Goal: Information Seeking & Learning: Learn about a topic

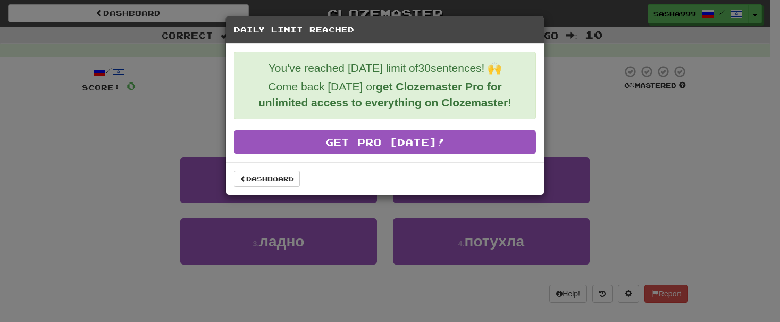
scroll to position [377, 0]
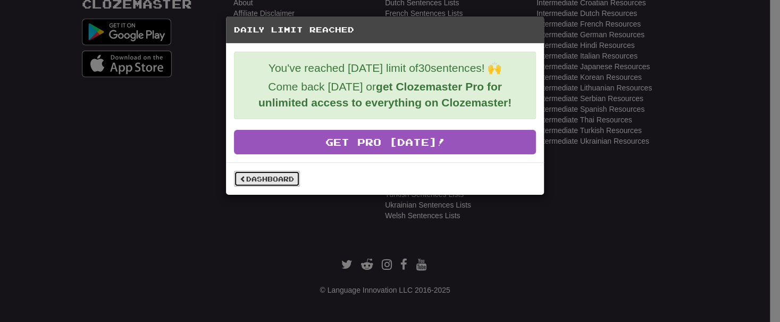
click at [260, 179] on link "Dashboard" at bounding box center [267, 179] width 66 height 16
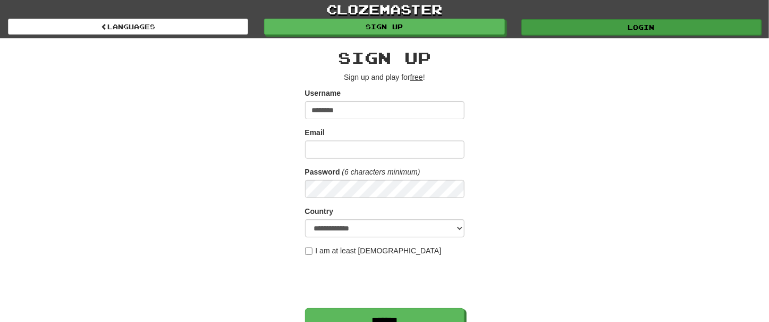
type input "********"
click at [654, 21] on link "Login" at bounding box center [642, 27] width 240 height 16
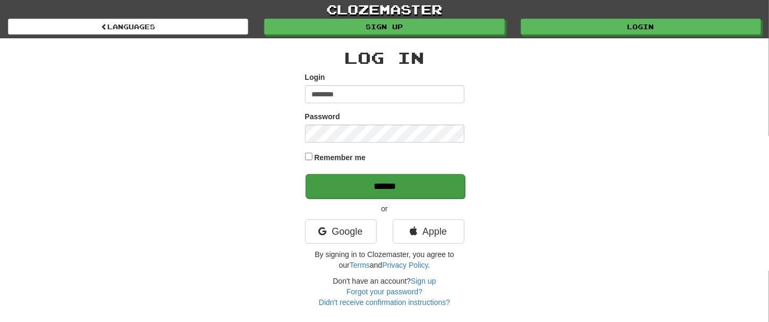
type input "********"
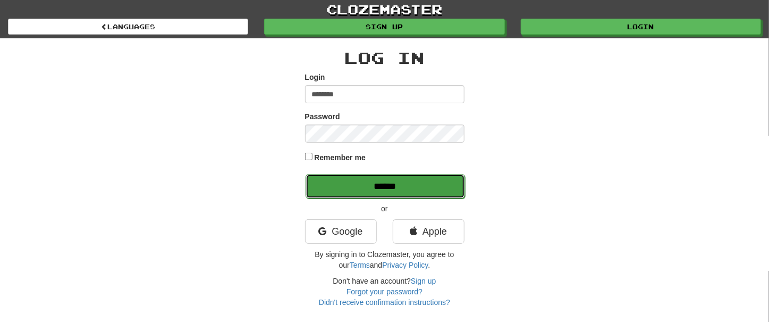
click at [395, 186] on input "******" at bounding box center [385, 186] width 159 height 24
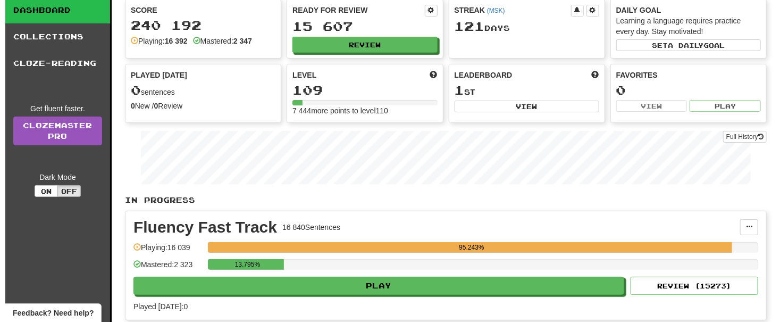
scroll to position [58, 0]
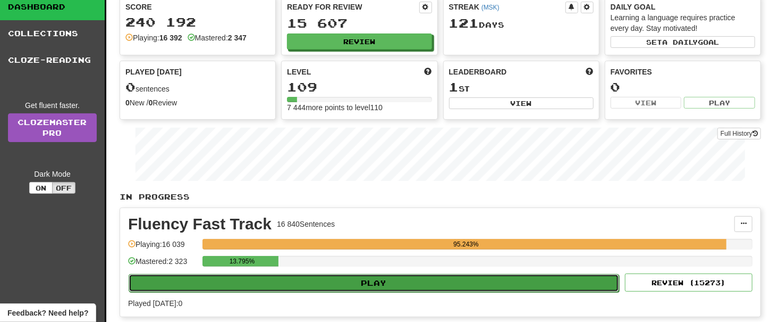
click at [413, 274] on button "Play" at bounding box center [374, 283] width 491 height 18
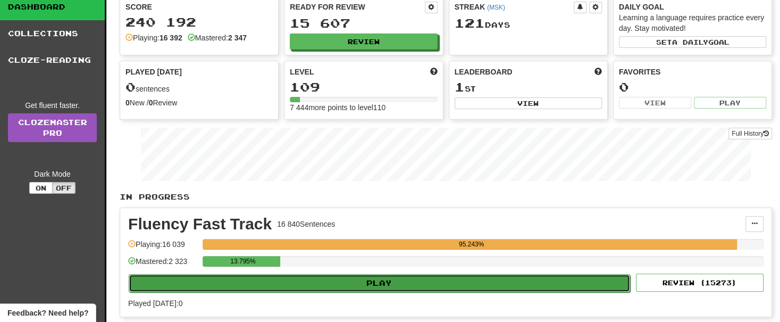
select select "**"
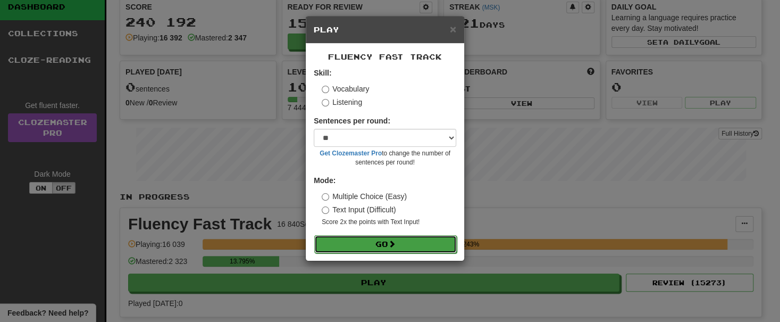
click at [384, 247] on button "Go" at bounding box center [385, 244] width 142 height 18
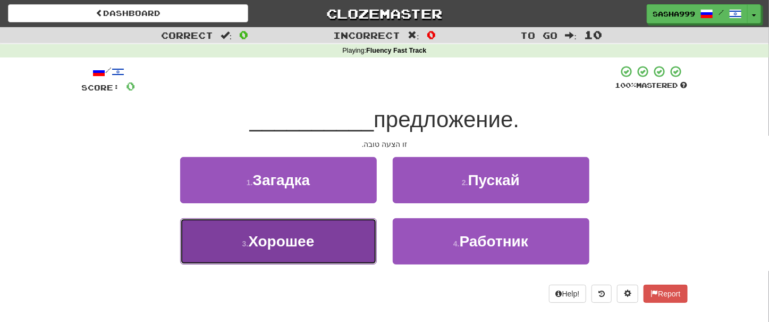
click at [292, 251] on button "3 . Хорошее" at bounding box center [278, 241] width 197 height 46
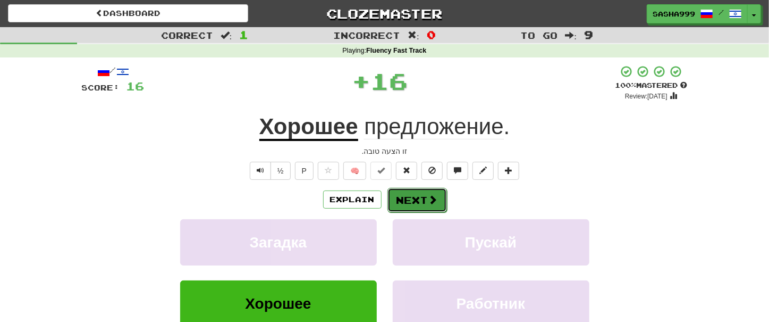
click at [417, 206] on button "Next" at bounding box center [418, 200] width 60 height 24
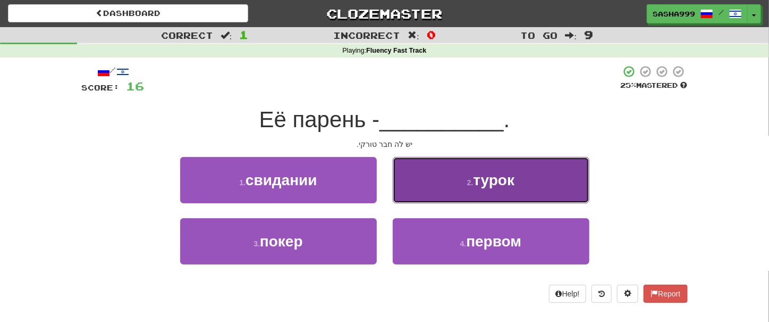
click at [478, 187] on span "турок" at bounding box center [493, 180] width 41 height 16
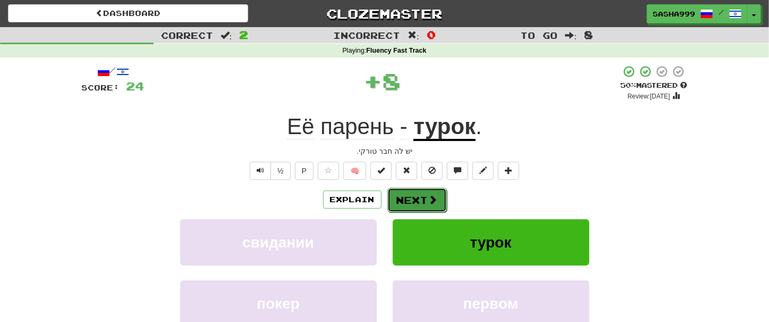
click at [424, 201] on button "Next" at bounding box center [418, 200] width 60 height 24
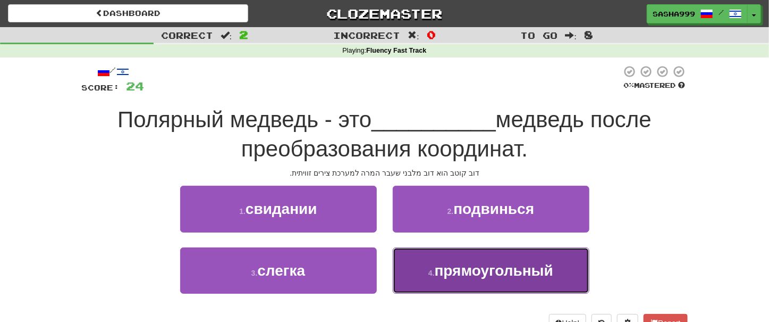
click at [511, 279] on button "4 . прямоугольный" at bounding box center [491, 270] width 197 height 46
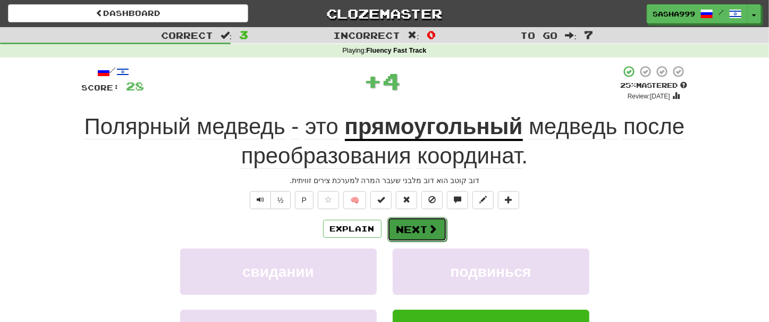
click at [431, 233] on span at bounding box center [434, 229] width 10 height 10
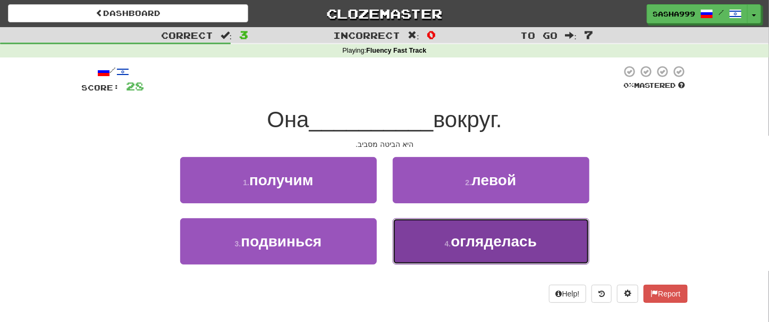
click at [477, 248] on span "огляделась" at bounding box center [494, 241] width 86 height 16
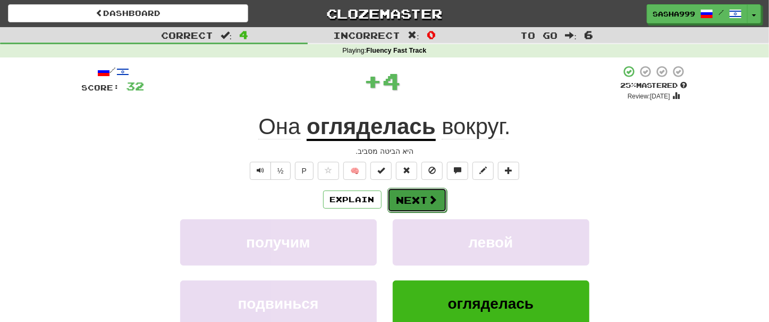
click at [406, 206] on button "Next" at bounding box center [418, 200] width 60 height 24
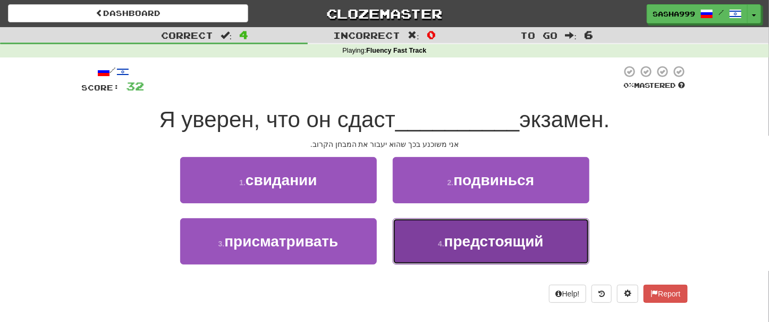
click at [471, 239] on span "предстоящий" at bounding box center [493, 241] width 99 height 16
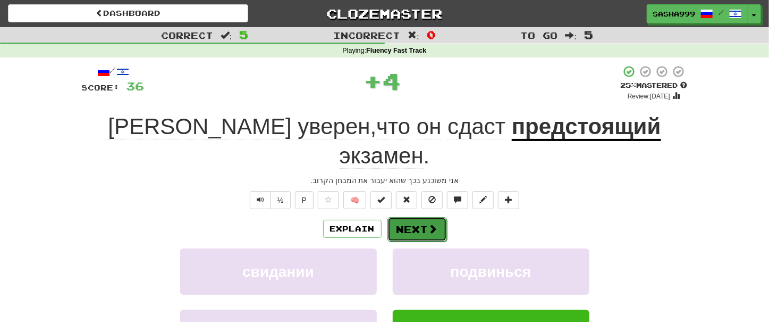
click at [417, 217] on button "Next" at bounding box center [418, 229] width 60 height 24
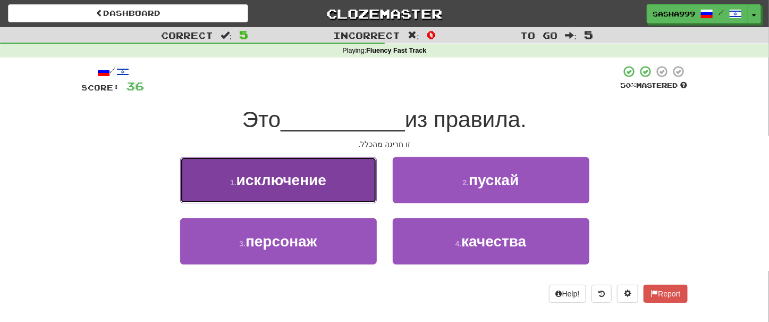
click at [270, 187] on span "исключение" at bounding box center [282, 180] width 90 height 16
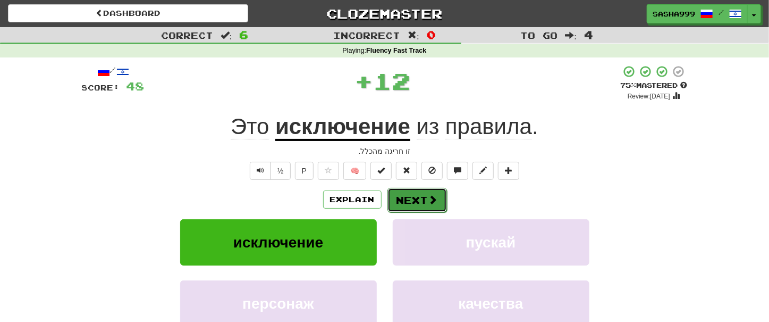
click at [428, 192] on button "Next" at bounding box center [418, 200] width 60 height 24
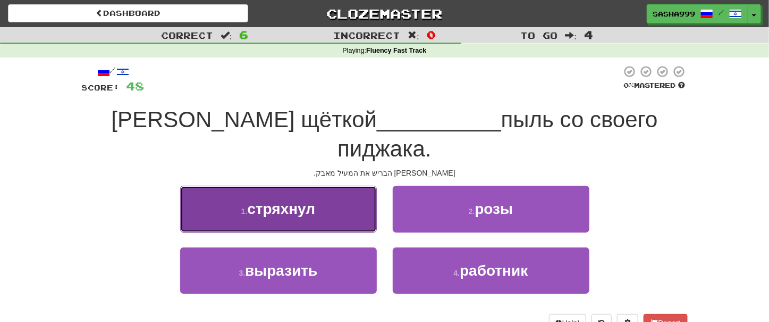
click at [301, 200] on span "стряхнул" at bounding box center [281, 208] width 68 height 16
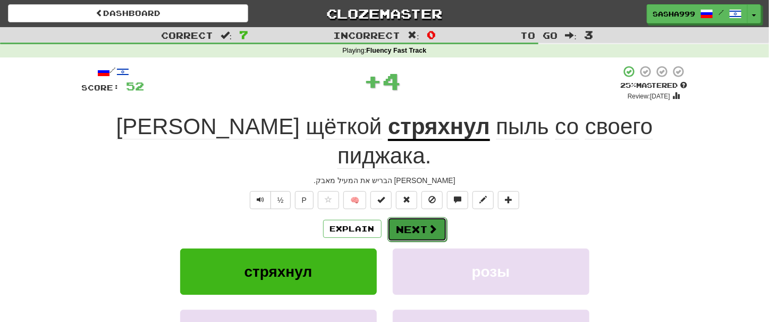
click at [432, 217] on button "Next" at bounding box center [418, 229] width 60 height 24
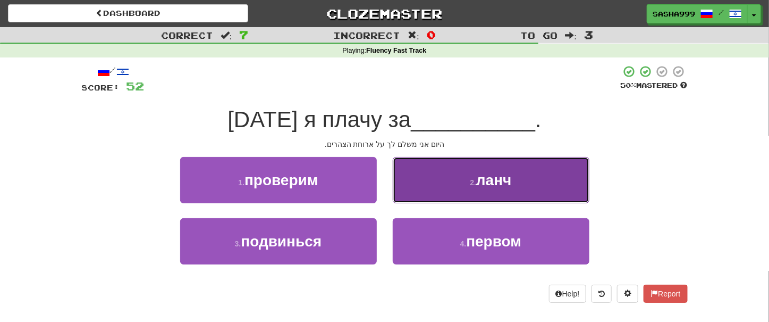
click at [445, 187] on button "2 . ланч" at bounding box center [491, 180] width 197 height 46
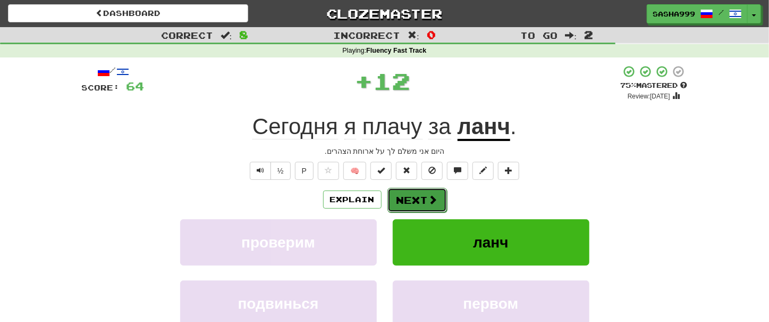
click at [409, 193] on button "Next" at bounding box center [418, 200] width 60 height 24
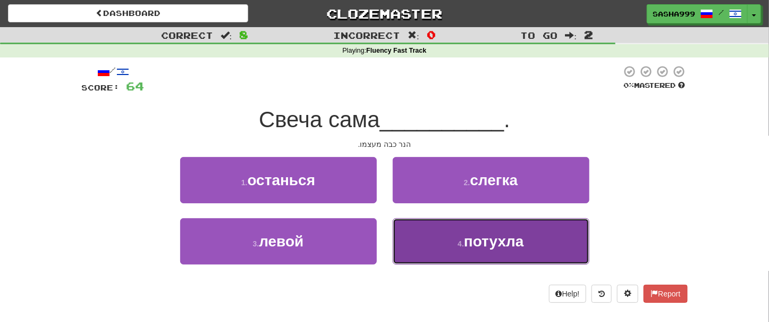
click at [503, 247] on span "потухла" at bounding box center [494, 241] width 60 height 16
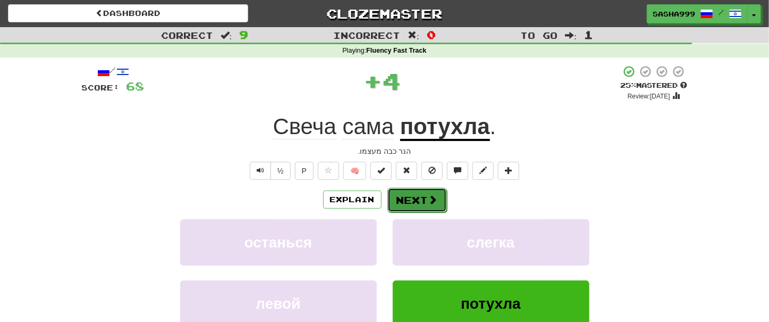
click at [407, 197] on button "Next" at bounding box center [418, 200] width 60 height 24
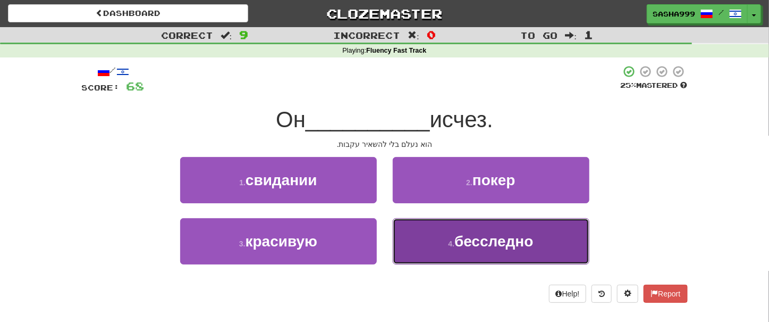
click at [513, 242] on span "бесследно" at bounding box center [494, 241] width 79 height 16
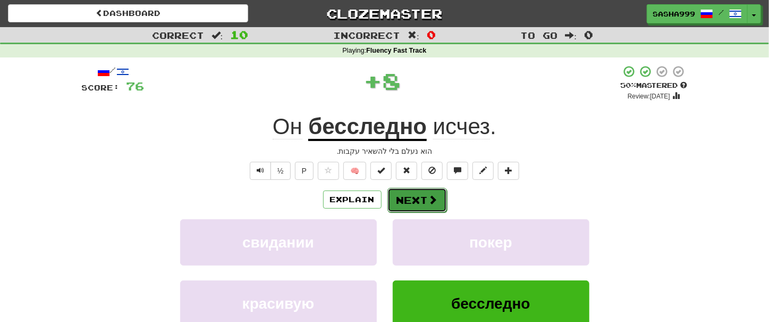
click at [429, 202] on span at bounding box center [434, 200] width 10 height 10
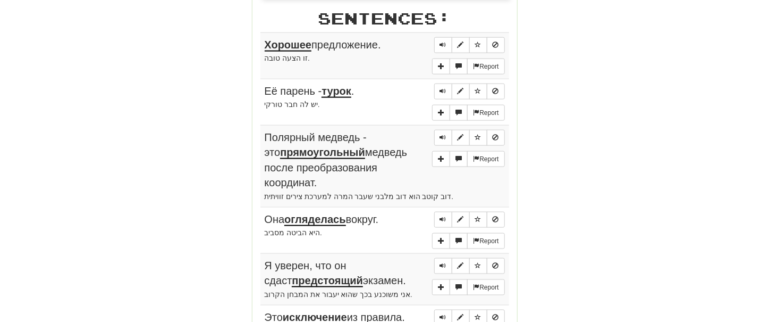
scroll to position [604, 0]
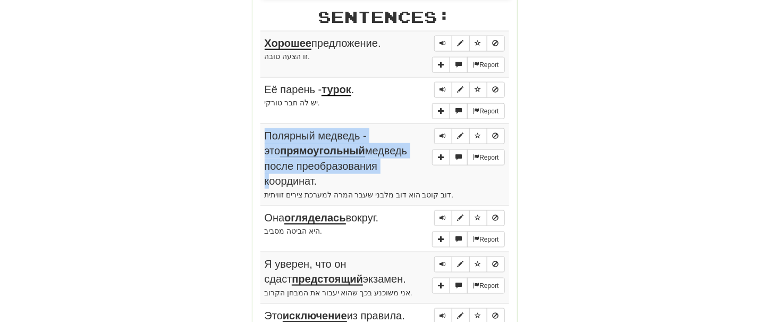
drag, startPoint x: 261, startPoint y: 37, endPoint x: 413, endPoint y: 164, distance: 197.4
click at [413, 164] on tbody "Report Хорошее предложение. זו הצעה טובה. Report Её парень - турок . יש לה חבר …" at bounding box center [385, 293] width 249 height 524
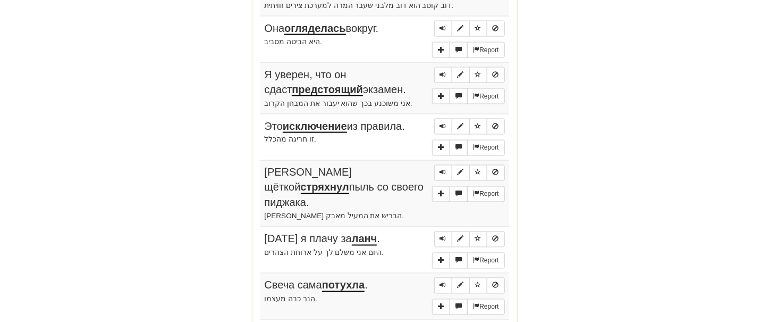
scroll to position [906, 0]
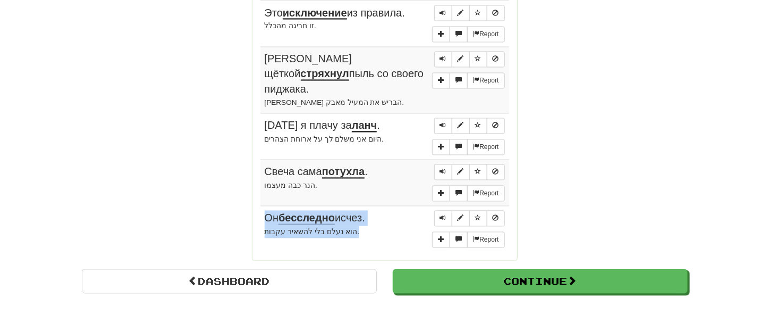
click at [355, 223] on td "Report Он бесследно исчез. הוא נעלם בלי להשאיר עקבות." at bounding box center [385, 229] width 249 height 46
copy td "Он бесследно исчез. הוא נעלם בלי להשאיר עקבות."
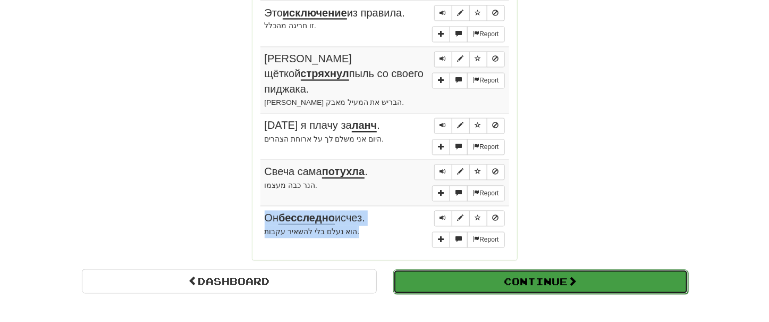
click at [551, 270] on button "Continue" at bounding box center [540, 282] width 295 height 24
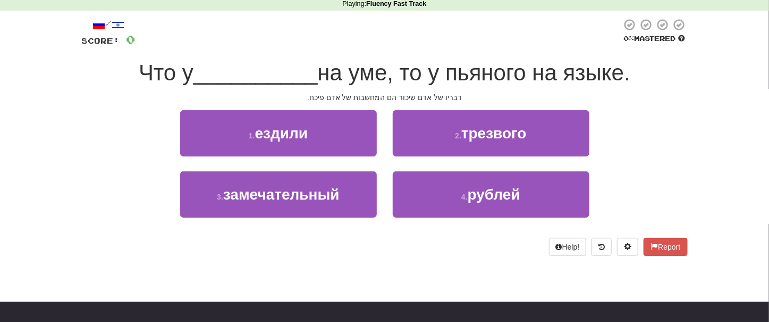
scroll to position [0, 0]
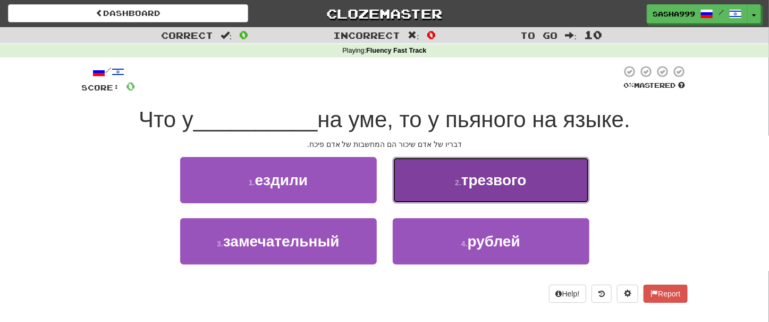
click at [511, 188] on span "трезвого" at bounding box center [493, 180] width 65 height 16
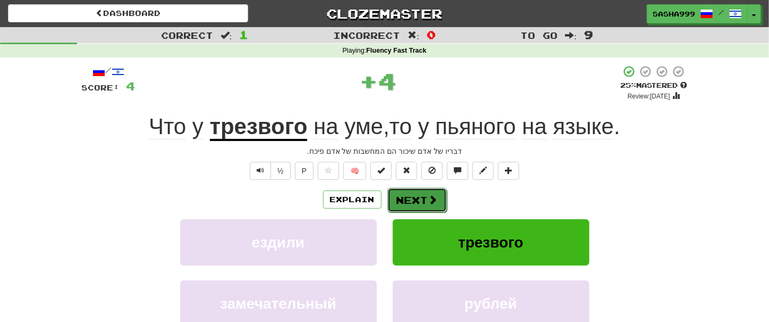
click at [429, 202] on span at bounding box center [434, 200] width 10 height 10
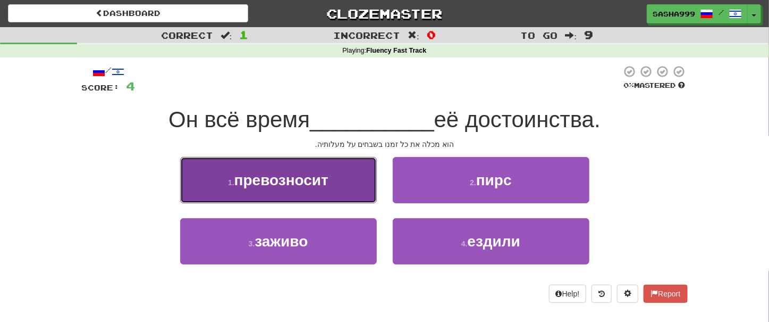
click at [343, 182] on button "1 . превозносит" at bounding box center [278, 180] width 197 height 46
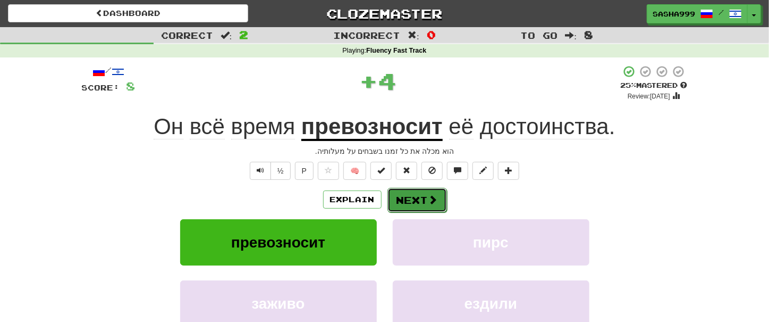
click at [418, 195] on button "Next" at bounding box center [418, 200] width 60 height 24
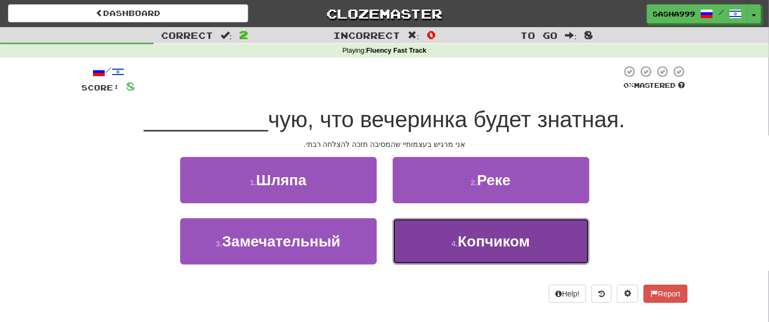
click at [478, 247] on span "Копчиком" at bounding box center [494, 241] width 72 height 16
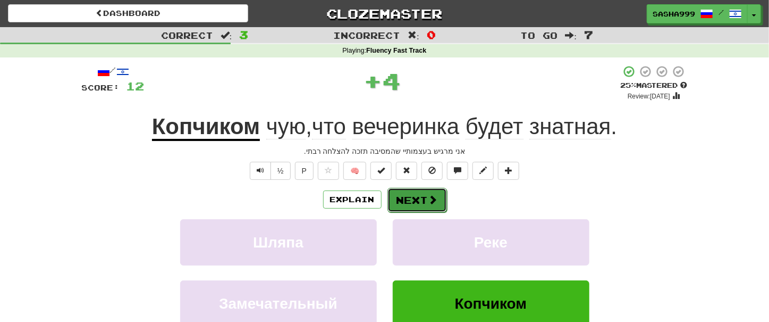
click at [404, 196] on button "Next" at bounding box center [418, 200] width 60 height 24
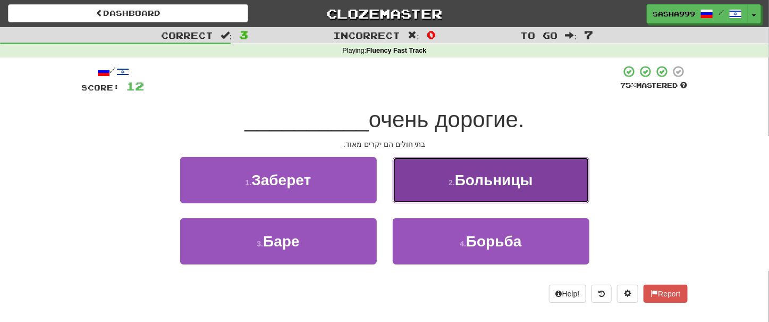
click at [497, 184] on span "Больницы" at bounding box center [494, 180] width 78 height 16
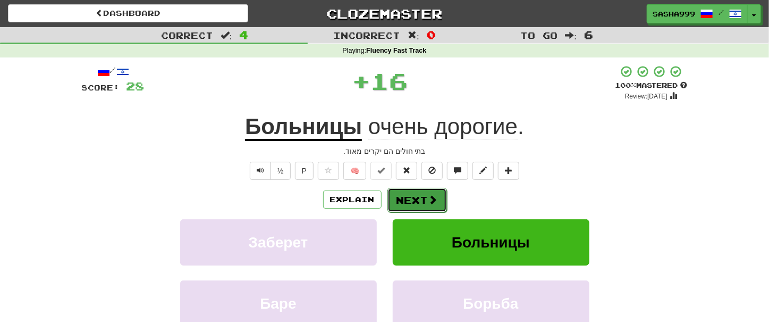
click at [418, 194] on button "Next" at bounding box center [418, 200] width 60 height 24
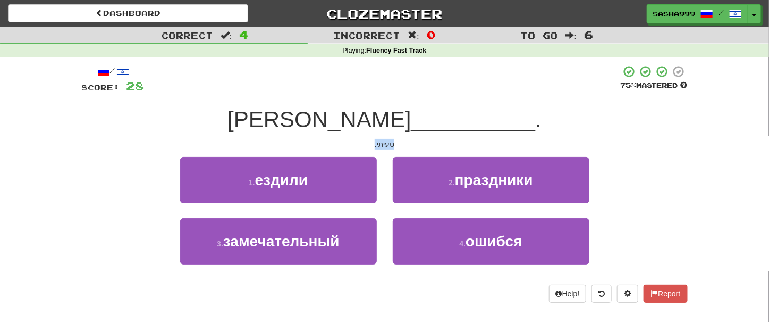
drag, startPoint x: 368, startPoint y: 145, endPoint x: 399, endPoint y: 146, distance: 31.4
click at [399, 146] on div "טעיתי." at bounding box center [385, 144] width 606 height 11
copy div "טעיתי."
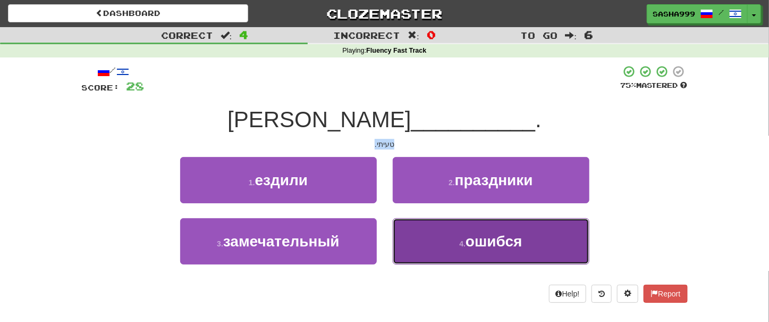
click at [487, 250] on button "4 . ошибся" at bounding box center [491, 241] width 197 height 46
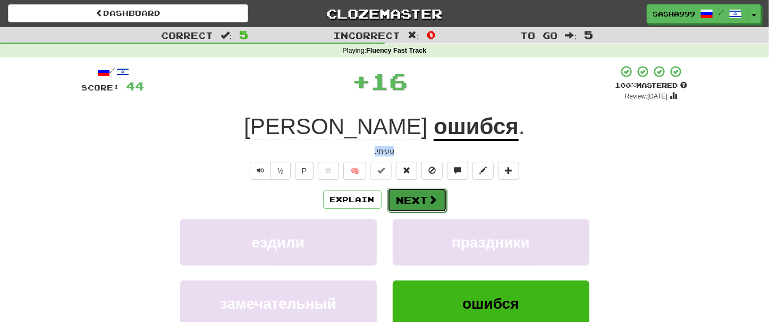
click at [424, 199] on button "Next" at bounding box center [418, 200] width 60 height 24
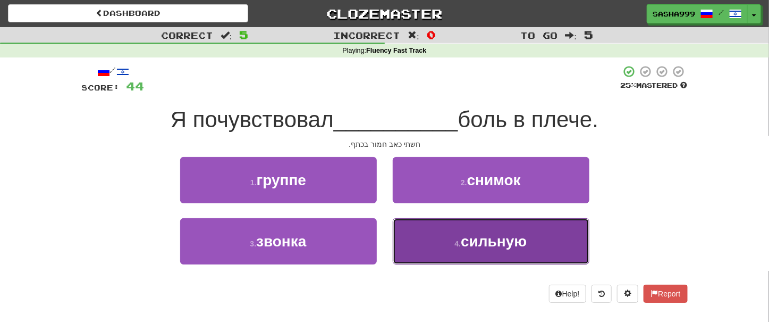
click at [486, 237] on span "сильную" at bounding box center [494, 241] width 66 height 16
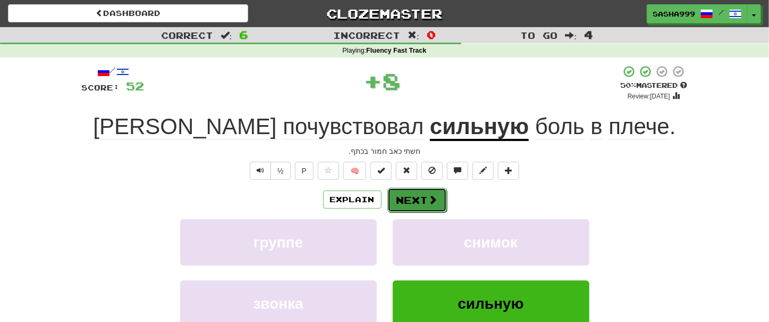
click at [421, 199] on button "Next" at bounding box center [418, 200] width 60 height 24
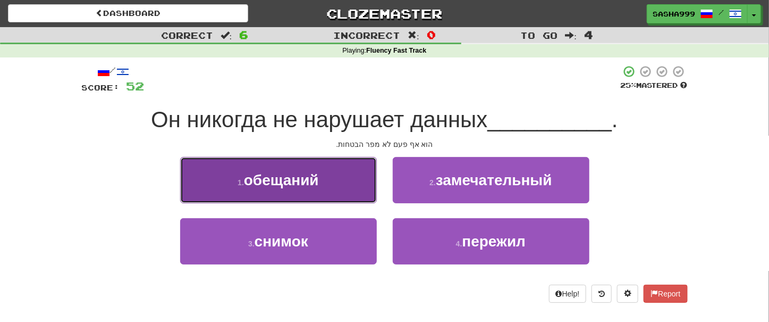
click at [326, 178] on button "1 . обещаний" at bounding box center [278, 180] width 197 height 46
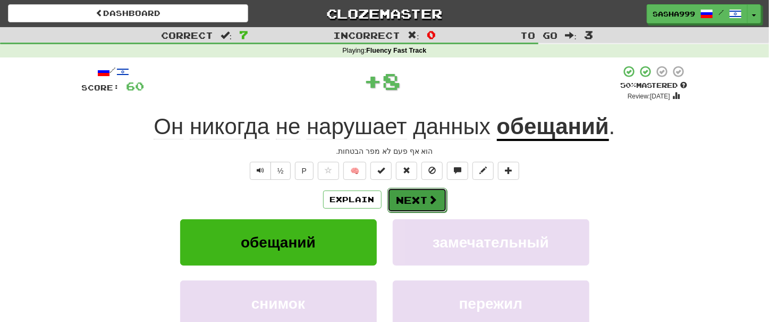
click at [417, 195] on button "Next" at bounding box center [418, 200] width 60 height 24
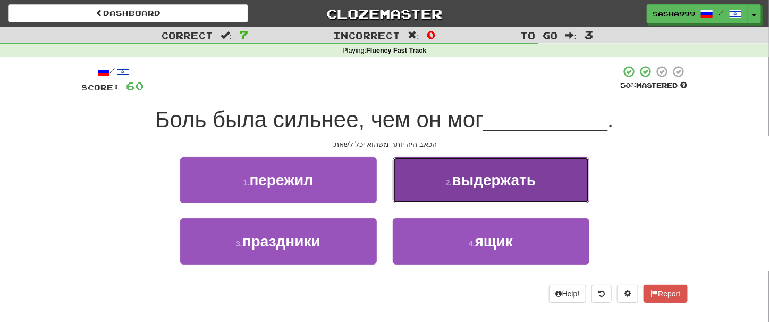
click at [461, 188] on span "выдержать" at bounding box center [494, 180] width 84 height 16
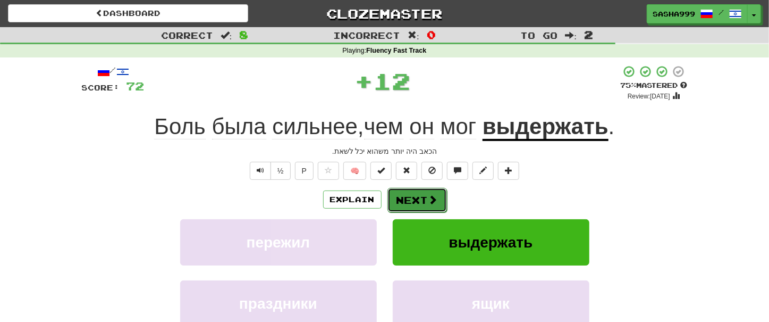
click at [422, 200] on button "Next" at bounding box center [418, 200] width 60 height 24
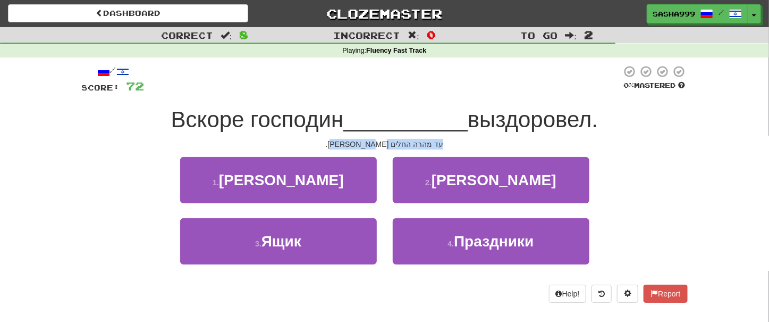
drag, startPoint x: 340, startPoint y: 142, endPoint x: 425, endPoint y: 140, distance: 84.6
click at [425, 140] on div "עד מהרה החלים [PERSON_NAME]." at bounding box center [385, 144] width 606 height 11
copy div "עד מהרה החלים [PERSON_NAME]."
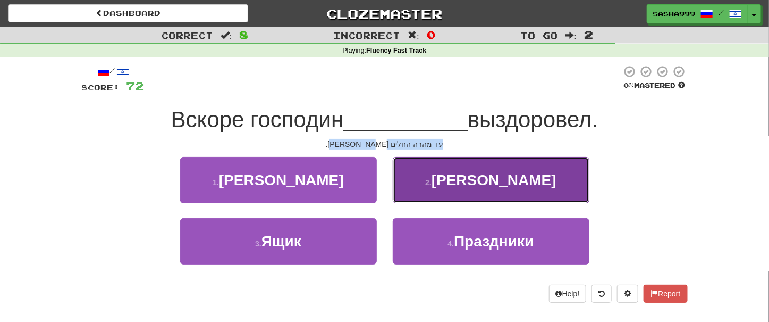
click at [487, 186] on span "[PERSON_NAME]" at bounding box center [494, 180] width 125 height 16
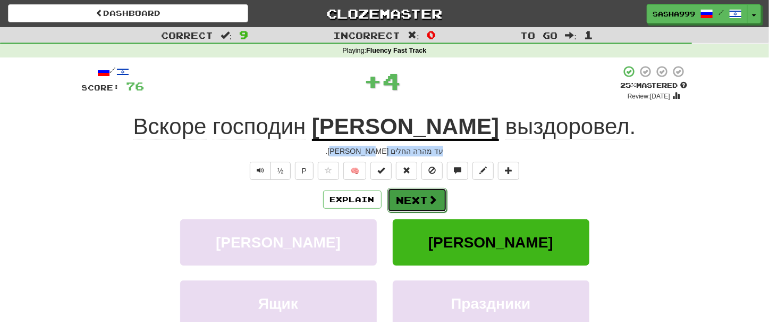
click at [419, 202] on button "Next" at bounding box center [418, 200] width 60 height 24
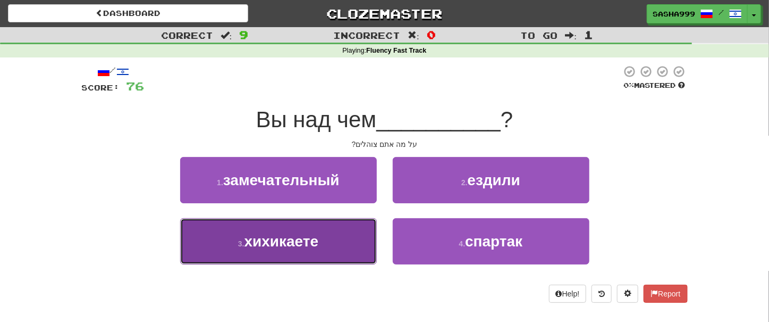
click at [331, 245] on button "3 . хихикаете" at bounding box center [278, 241] width 197 height 46
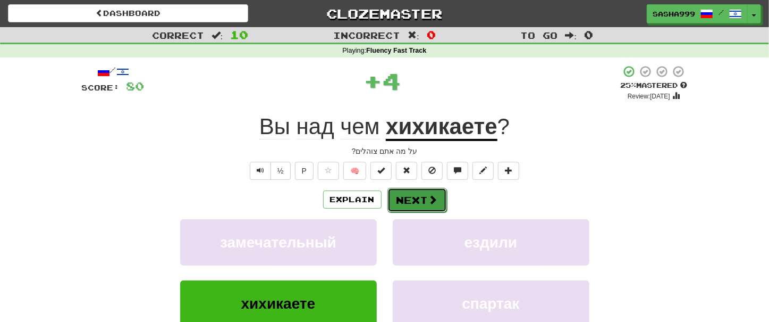
click at [442, 204] on button "Next" at bounding box center [418, 200] width 60 height 24
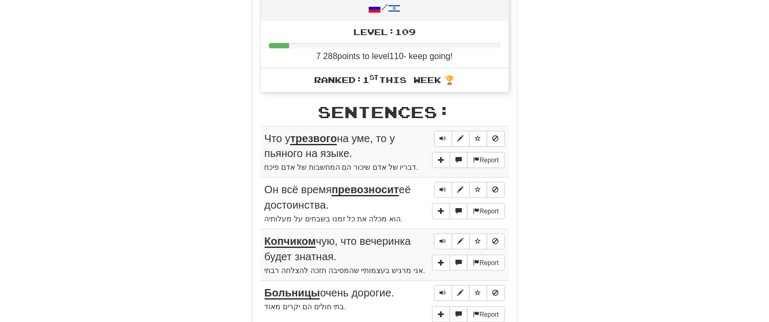
scroll to position [604, 0]
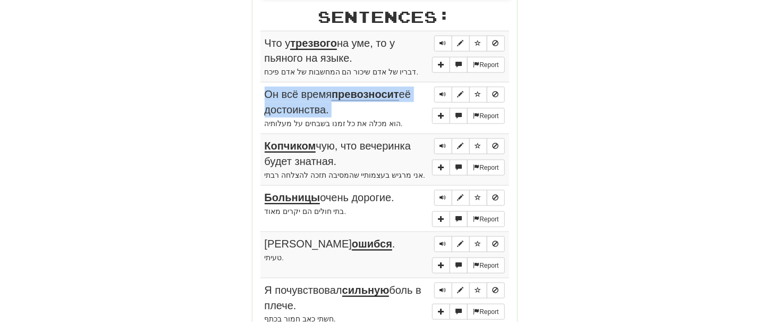
drag, startPoint x: 243, startPoint y: 38, endPoint x: 384, endPoint y: 121, distance: 163.5
click at [384, 121] on div "Round Results Stats: Score: + 80 Time: 1 : 35 New: 5 Review: 5 Correct: 10 Inco…" at bounding box center [385, 49] width 606 height 1039
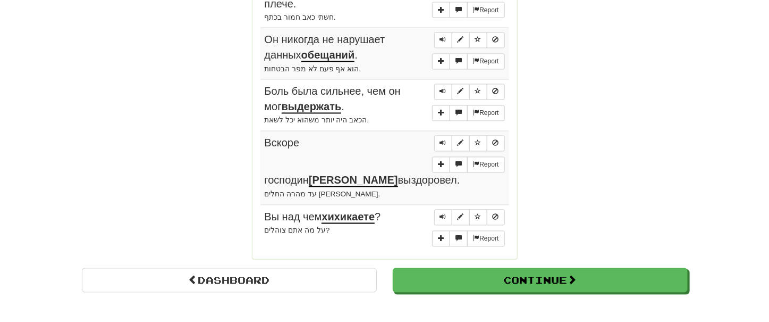
scroll to position [906, 0]
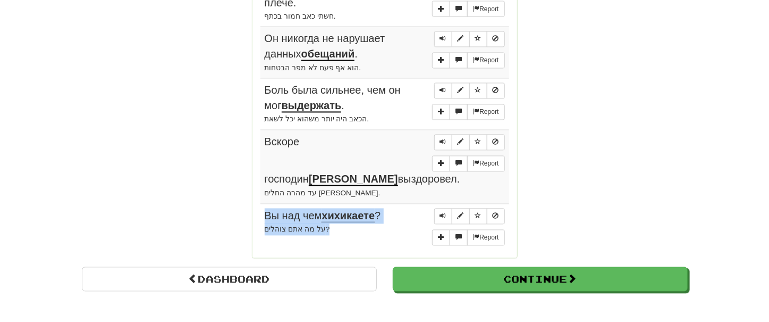
click at [334, 216] on td "Report Вы над чем хихикаете ? על מה אתם צוהלים?" at bounding box center [385, 227] width 249 height 46
copy td "Вы над чем хихикаете ? על מה אתם צוהלים?"
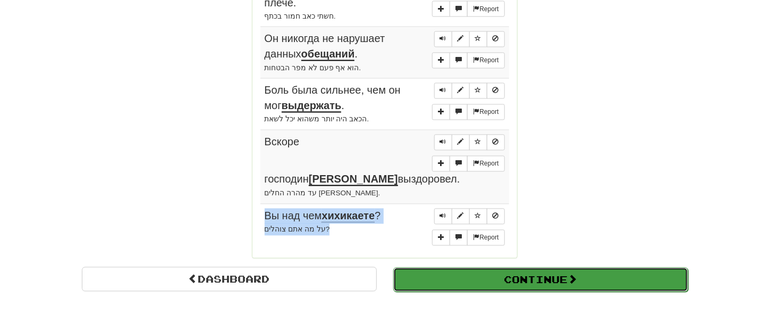
click at [516, 267] on button "Continue" at bounding box center [540, 279] width 295 height 24
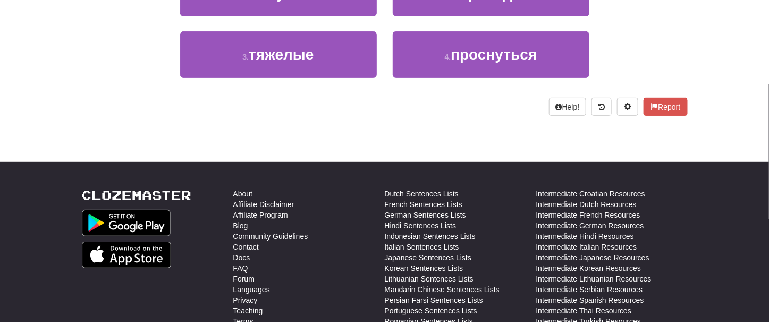
scroll to position [75, 0]
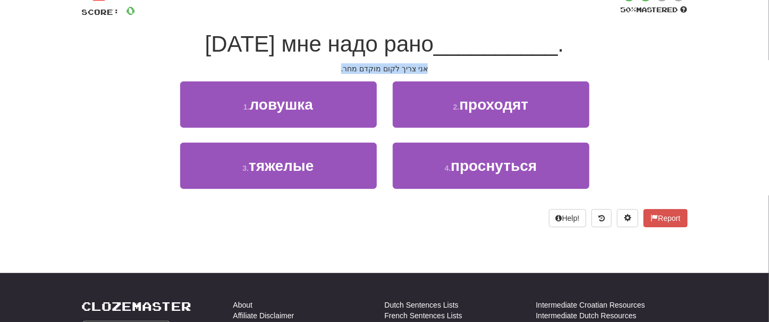
drag, startPoint x: 342, startPoint y: 69, endPoint x: 443, endPoint y: 64, distance: 100.6
click at [443, 64] on div "אני צריך לקום מוקדם מחר." at bounding box center [385, 68] width 606 height 11
copy div "אני צריך לקום מוקדם מחר."
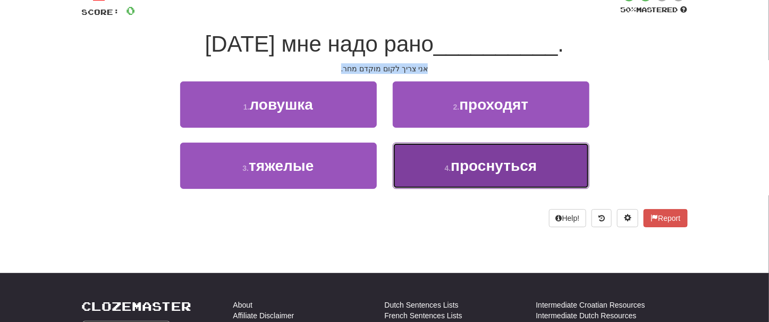
click at [481, 169] on span "проснуться" at bounding box center [494, 165] width 86 height 16
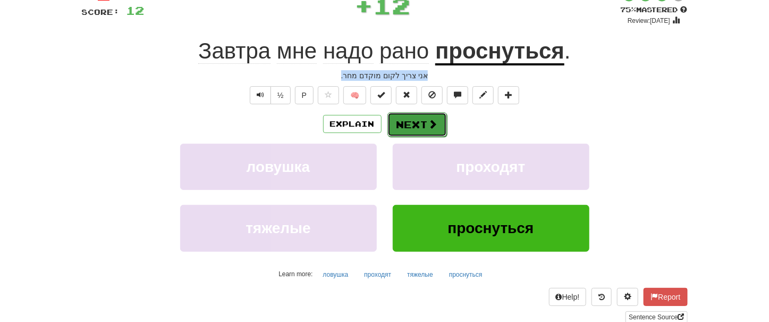
click at [423, 128] on button "Next" at bounding box center [418, 124] width 60 height 24
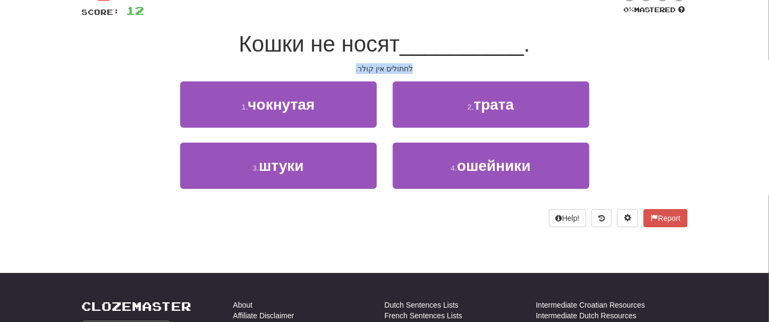
drag, startPoint x: 354, startPoint y: 67, endPoint x: 422, endPoint y: 69, distance: 67.5
click at [422, 69] on div "לחתולים אין קולר." at bounding box center [385, 68] width 606 height 11
copy div "לחתולים אין קולר."
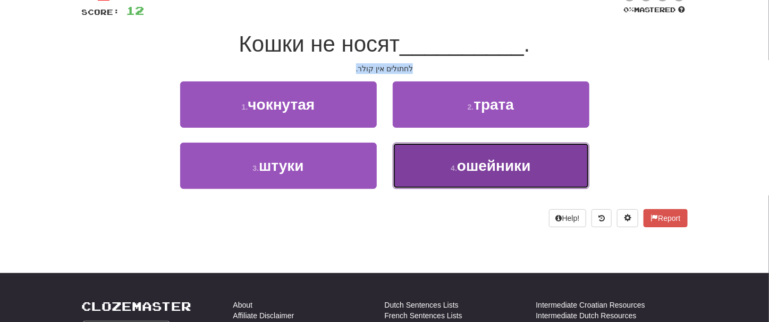
click at [492, 161] on span "ошейники" at bounding box center [494, 165] width 74 height 16
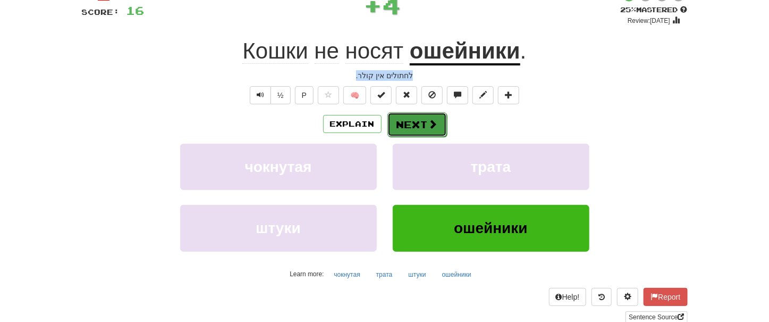
click at [434, 119] on button "Next" at bounding box center [418, 124] width 60 height 24
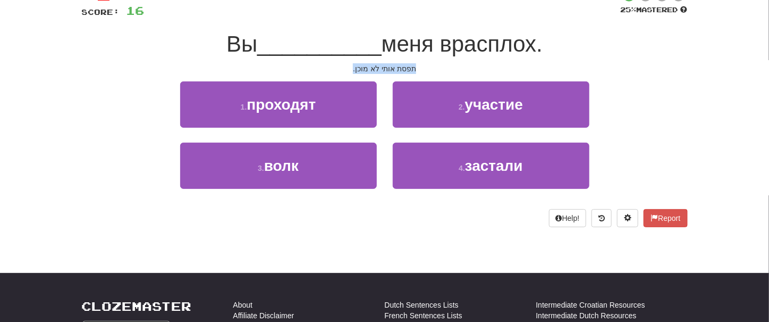
drag, startPoint x: 345, startPoint y: 65, endPoint x: 426, endPoint y: 74, distance: 81.8
click at [426, 74] on div "/ Score: 16 25 % Mastered Вы __________ меня врасплох. תפסת אותי לא מוכן. 1 . п…" at bounding box center [385, 108] width 606 height 238
copy div "תפסת אותי לא מוכן."
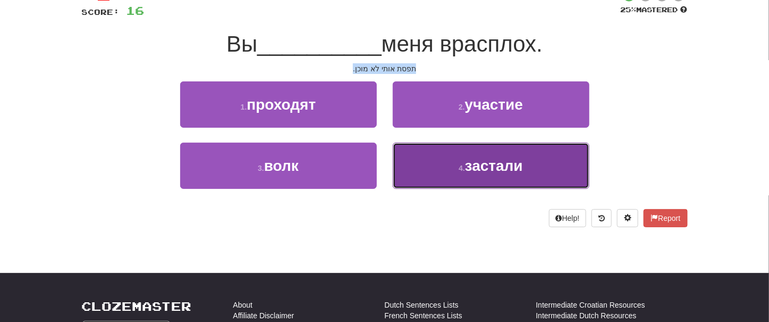
click at [512, 167] on span "застали" at bounding box center [494, 165] width 58 height 16
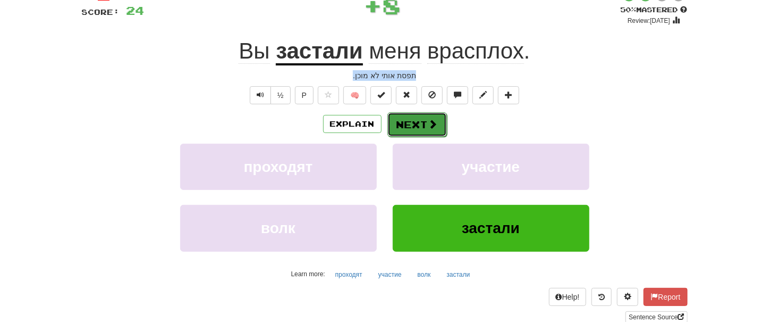
click at [417, 120] on button "Next" at bounding box center [418, 124] width 60 height 24
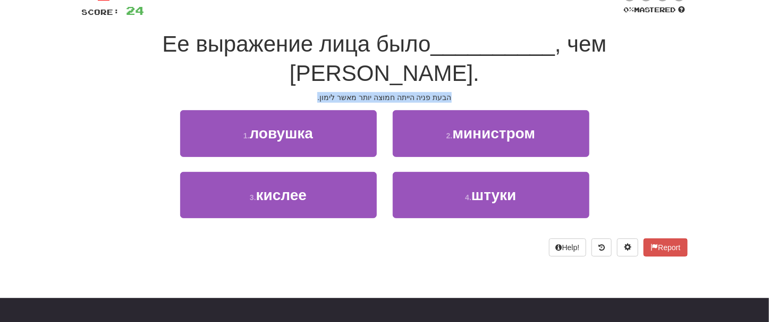
drag, startPoint x: 323, startPoint y: 66, endPoint x: 437, endPoint y: 65, distance: 114.3
click at [459, 92] on div "הבעת פניה הייתה חמוצה יותר מאשר לימון." at bounding box center [385, 97] width 606 height 11
copy div "הבעת פניה הייתה חמוצה יותר מאשר לימון."
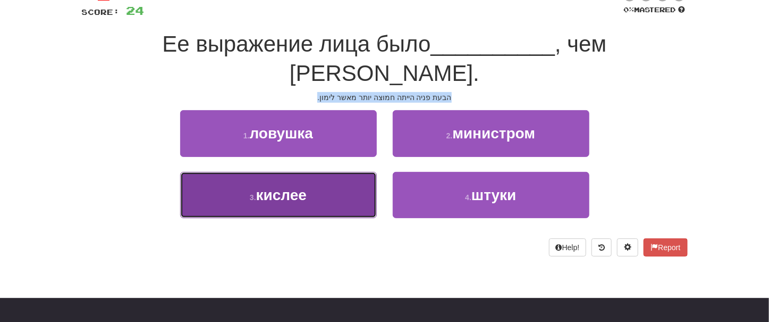
click at [306, 187] on span "кислее" at bounding box center [281, 195] width 51 height 16
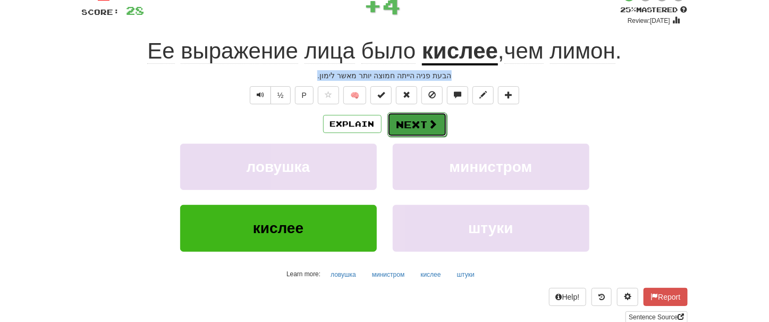
click at [421, 128] on button "Next" at bounding box center [418, 124] width 60 height 24
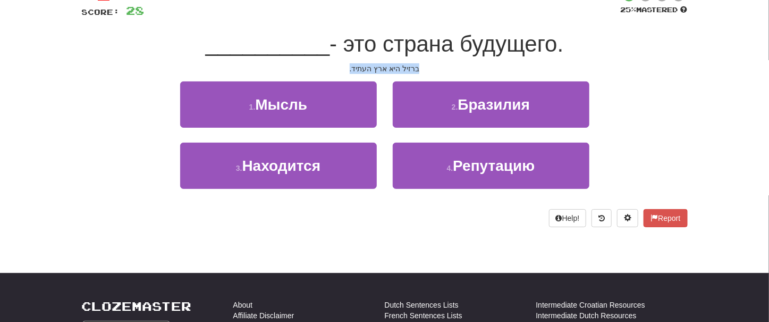
drag, startPoint x: 341, startPoint y: 65, endPoint x: 425, endPoint y: 68, distance: 84.0
click at [425, 68] on div "ברזיל היא ארץ העתיד." at bounding box center [385, 68] width 606 height 11
copy div "ברזיל היא ארץ העתיד."
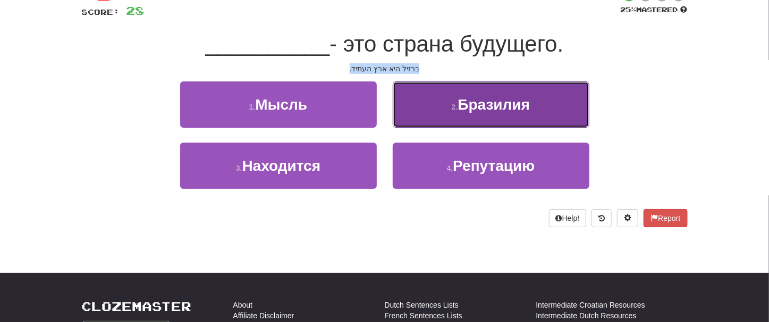
click at [522, 99] on span "Бразилия" at bounding box center [494, 104] width 72 height 16
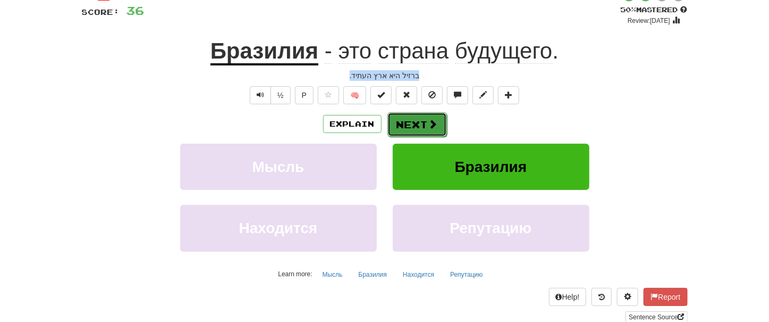
click at [423, 119] on button "Next" at bounding box center [418, 124] width 60 height 24
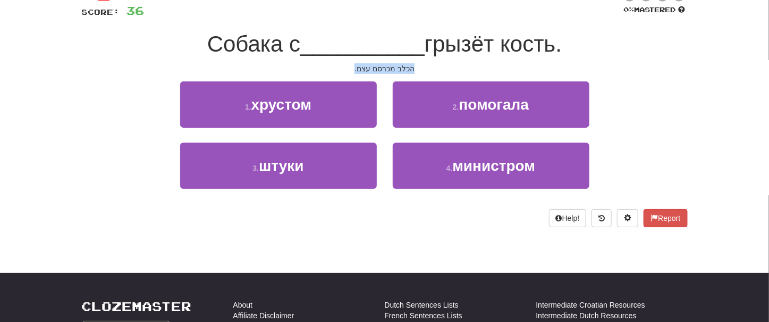
drag, startPoint x: 352, startPoint y: 66, endPoint x: 417, endPoint y: 73, distance: 65.2
click at [417, 73] on div "הכלב מכרסם עצם." at bounding box center [385, 68] width 606 height 11
copy div "הכלב מכרסם עצם."
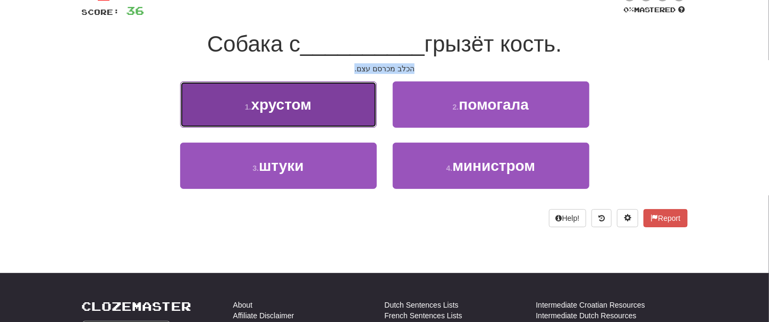
click at [294, 103] on span "хрустом" at bounding box center [281, 104] width 61 height 16
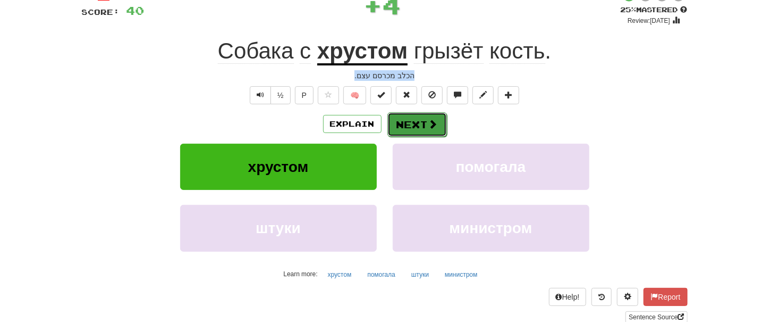
click at [421, 122] on button "Next" at bounding box center [418, 124] width 60 height 24
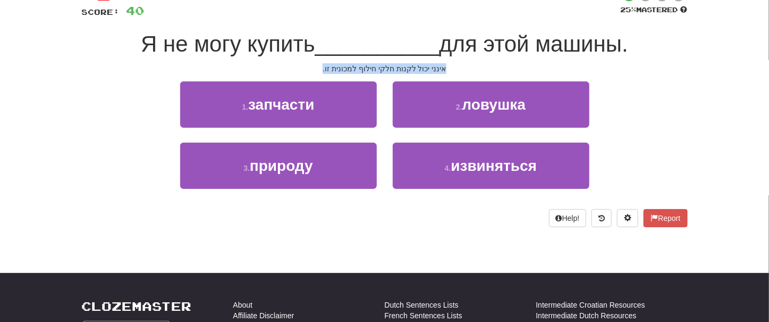
drag, startPoint x: 329, startPoint y: 70, endPoint x: 446, endPoint y: 66, distance: 117.0
click at [446, 66] on div "אינני יכול לקנות חלקי חילוף למכונית זו." at bounding box center [385, 68] width 606 height 11
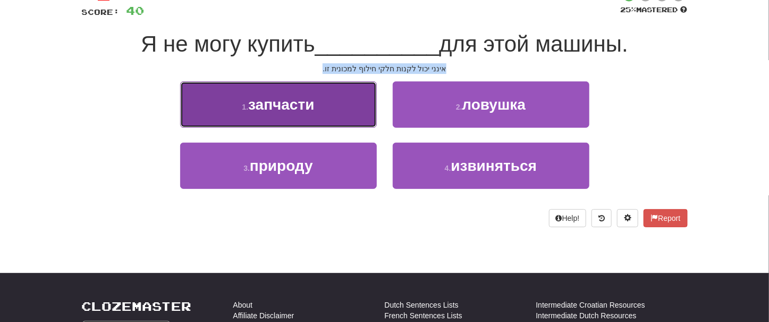
click at [314, 111] on span "запчасти" at bounding box center [281, 104] width 66 height 16
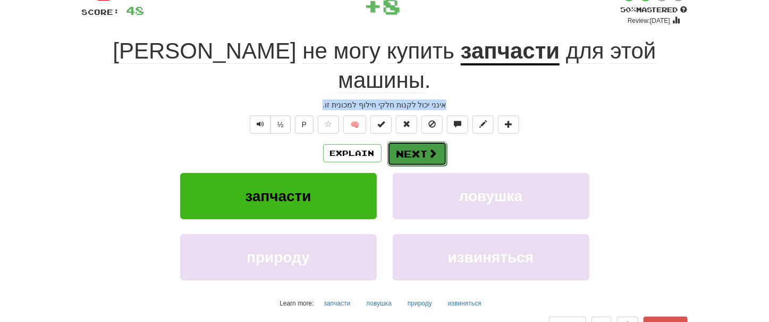
click at [414, 141] on button "Next" at bounding box center [418, 153] width 60 height 24
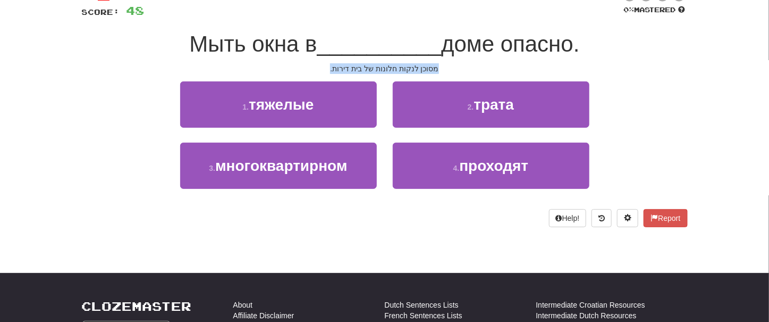
drag, startPoint x: 332, startPoint y: 68, endPoint x: 438, endPoint y: 68, distance: 105.3
click at [438, 68] on div "מסוכן לנקות חלונות של בית דירות." at bounding box center [385, 68] width 606 height 11
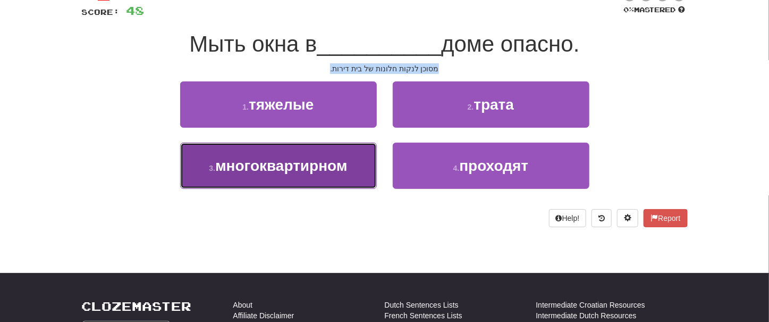
click at [330, 163] on span "многоквартирном" at bounding box center [281, 165] width 132 height 16
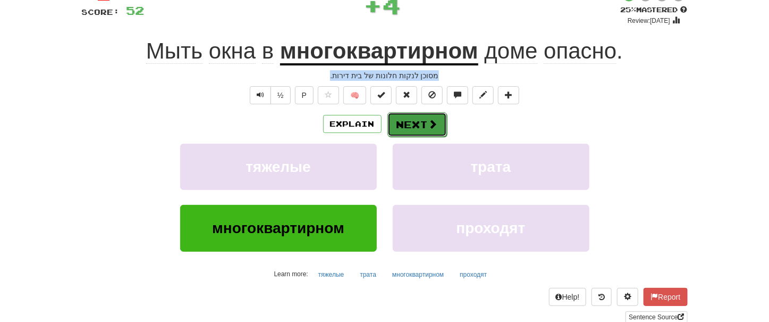
click at [427, 123] on button "Next" at bounding box center [418, 124] width 60 height 24
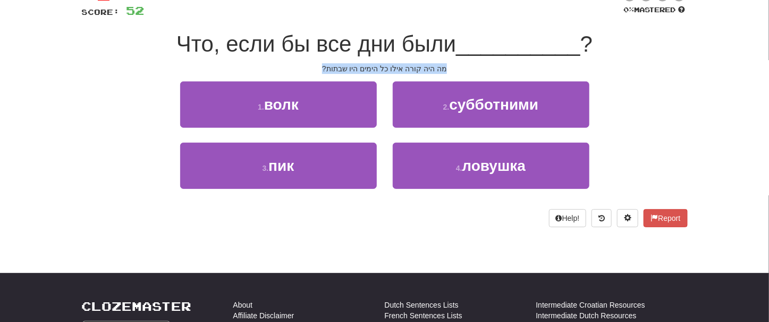
drag, startPoint x: 328, startPoint y: 65, endPoint x: 460, endPoint y: 63, distance: 132.4
click at [460, 63] on div "מה היה קורה אילו כל הימים היו שבתות?" at bounding box center [385, 68] width 606 height 11
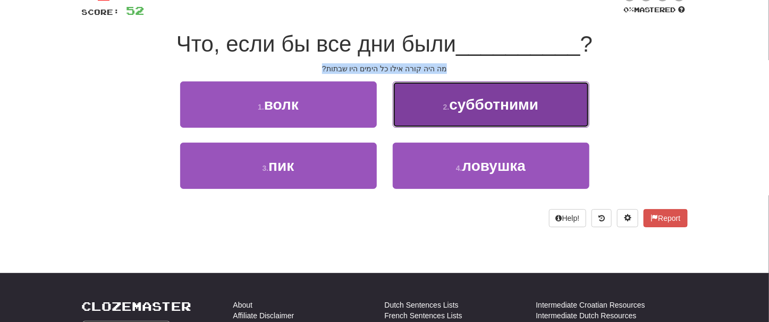
click at [524, 104] on span "субботними" at bounding box center [493, 104] width 89 height 16
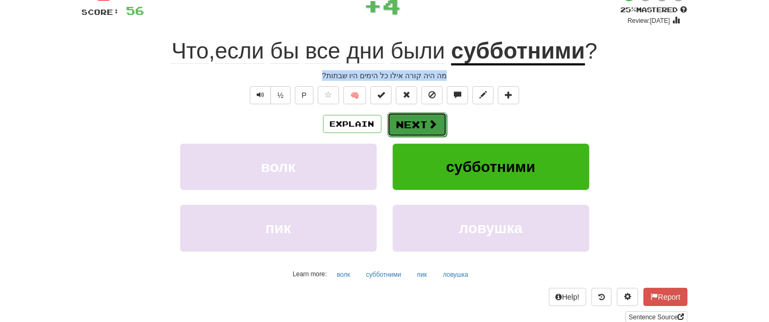
click at [413, 121] on button "Next" at bounding box center [418, 124] width 60 height 24
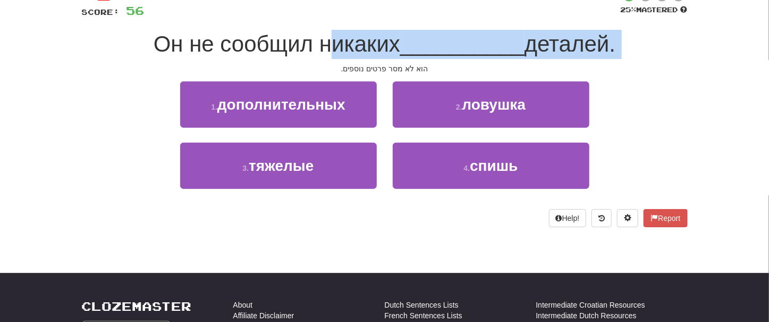
drag, startPoint x: 324, startPoint y: 60, endPoint x: 459, endPoint y: 61, distance: 135.0
click at [462, 64] on div "/ Score: 56 25 % Mastered Он не сообщил никаких __________ деталей. הוא לא מסר …" at bounding box center [385, 108] width 606 height 238
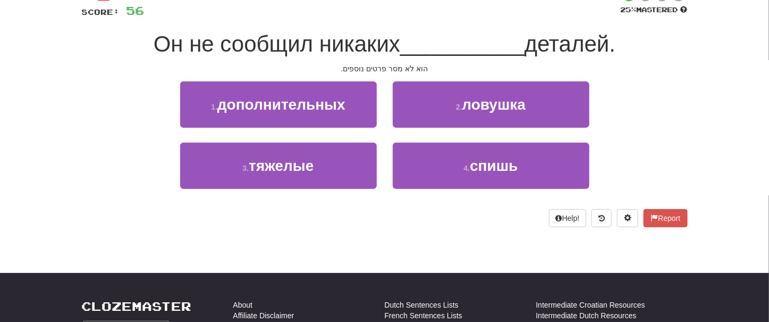
click at [345, 67] on div "הוא לא מסר פרטים נוספים." at bounding box center [385, 68] width 606 height 11
drag, startPoint x: 345, startPoint y: 68, endPoint x: 440, endPoint y: 70, distance: 94.7
click at [440, 70] on div "הוא לא מסר פרטים נוספים." at bounding box center [385, 68] width 606 height 11
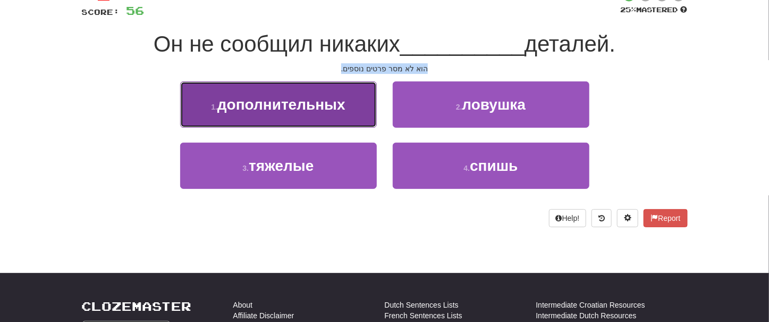
click at [296, 114] on button "1 . дополнительных" at bounding box center [278, 104] width 197 height 46
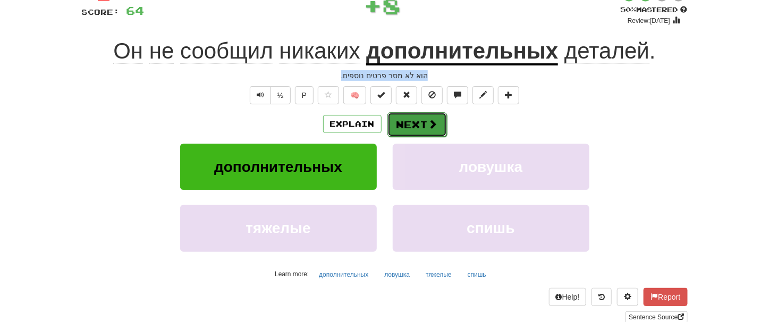
click at [425, 131] on button "Next" at bounding box center [418, 124] width 60 height 24
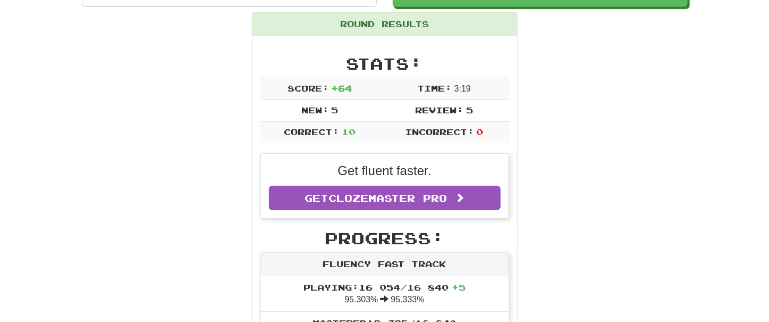
scroll to position [424, 0]
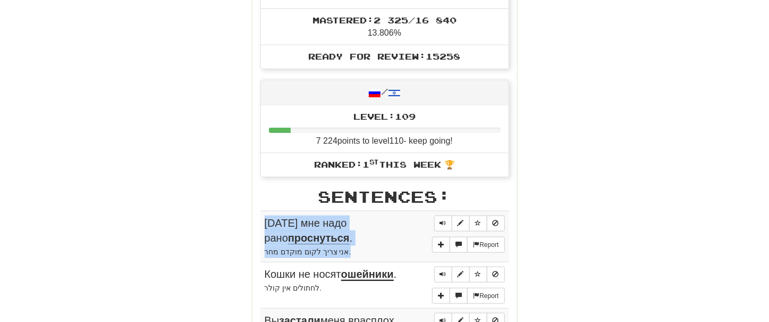
drag, startPoint x: 264, startPoint y: 220, endPoint x: 371, endPoint y: 257, distance: 113.5
click at [371, 257] on td "Report [DATE] мне надо рано проснуться . אני צריך לקום מוקדם מחר." at bounding box center [385, 237] width 249 height 52
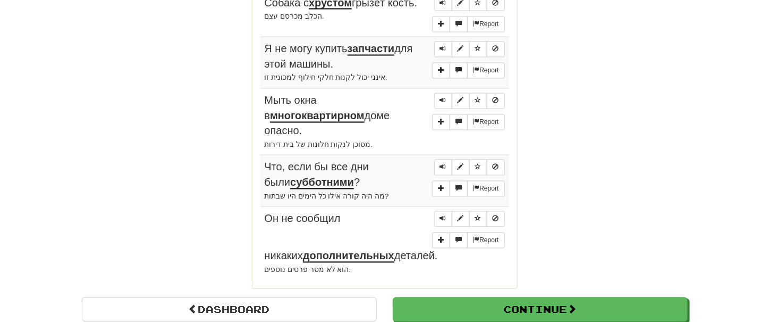
scroll to position [1028, 0]
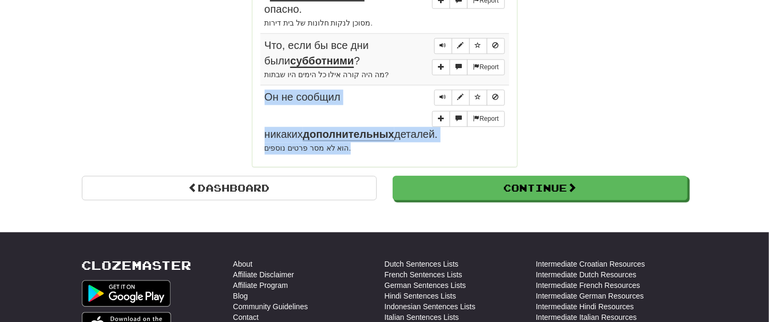
click at [353, 142] on div "הוא לא מסר פרטים נוספים." at bounding box center [385, 148] width 240 height 12
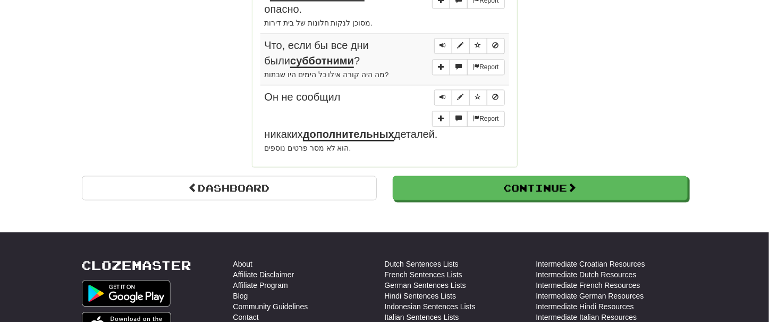
drag, startPoint x: 115, startPoint y: 66, endPoint x: 121, endPoint y: 66, distance: 5.9
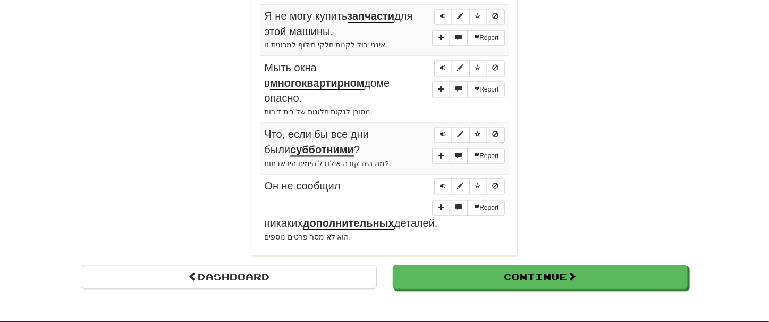
scroll to position [932, 0]
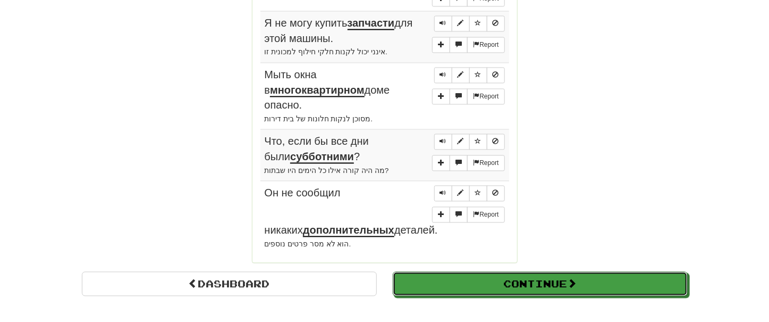
click at [552, 271] on button "Continue" at bounding box center [540, 283] width 295 height 24
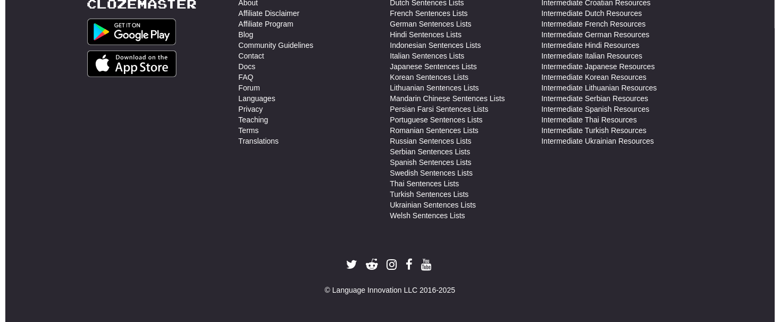
scroll to position [377, 0]
